Goal: Check status

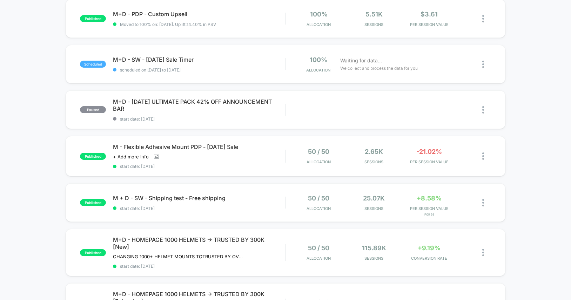
scroll to position [182, 0]
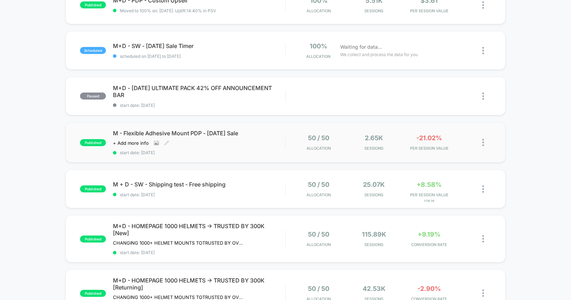
click at [261, 141] on div "M - Flexible Adhesive Mount PDP - [DATE] Sale Click to view images Click to edi…" at bounding box center [199, 143] width 172 height 26
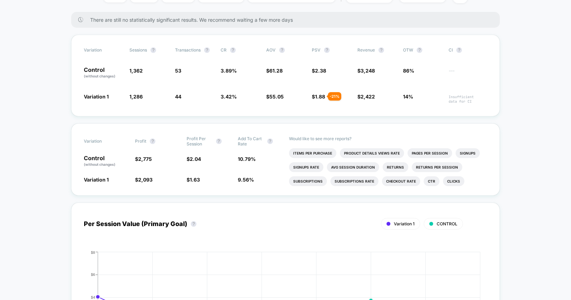
scroll to position [148, 0]
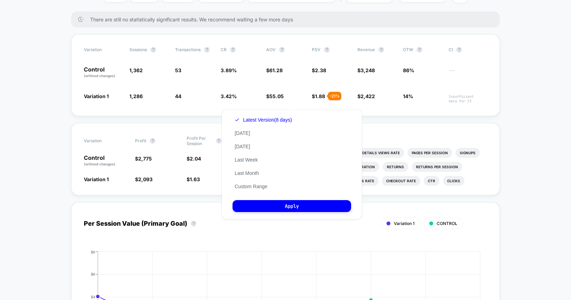
click at [251, 143] on div "Latest Version (8 days) [DATE] [DATE] Last Week Last Month Custom Range" at bounding box center [262, 153] width 61 height 80
click at [251, 147] on button "[DATE]" at bounding box center [242, 146] width 20 height 6
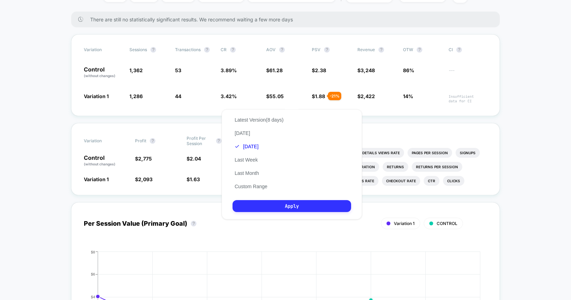
click at [299, 208] on button "Apply" at bounding box center [291, 206] width 119 height 12
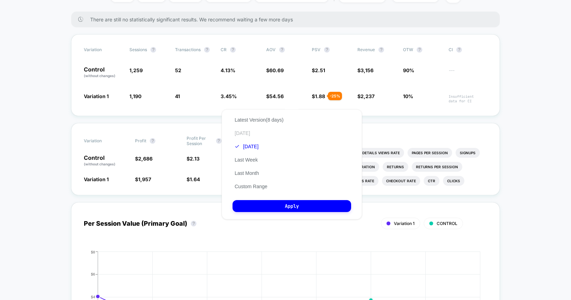
click at [246, 132] on button "[DATE]" at bounding box center [242, 133] width 20 height 6
click at [287, 204] on button "Apply" at bounding box center [291, 206] width 119 height 12
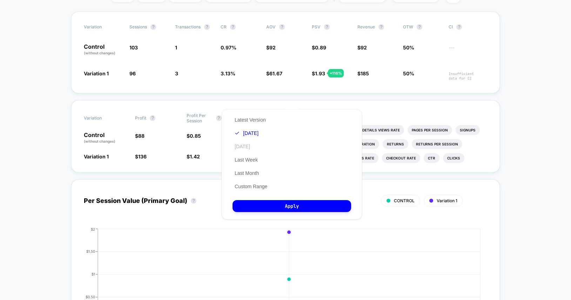
click at [246, 145] on button "[DATE]" at bounding box center [242, 146] width 20 height 6
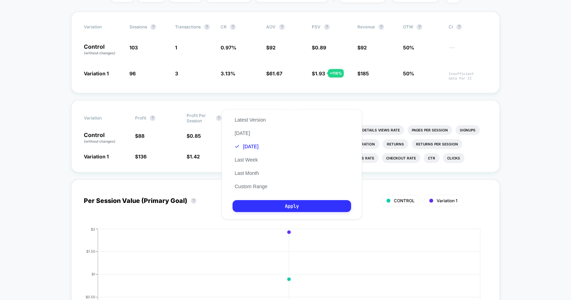
click at [290, 203] on button "Apply" at bounding box center [291, 206] width 119 height 12
